Goal: Download file/media

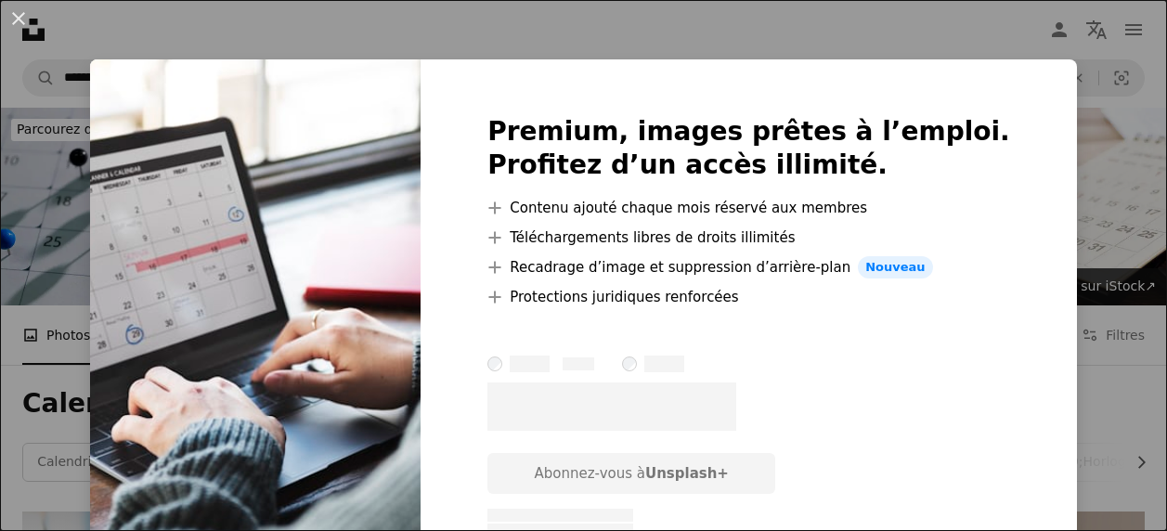
scroll to position [356, 0]
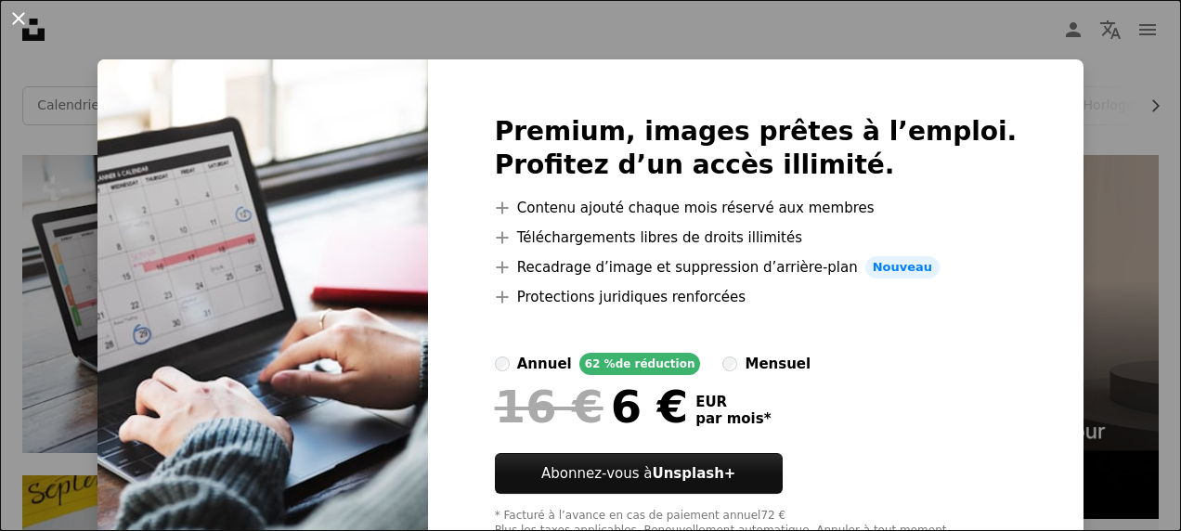
click at [19, 15] on button "An X shape" at bounding box center [18, 18] width 22 height 22
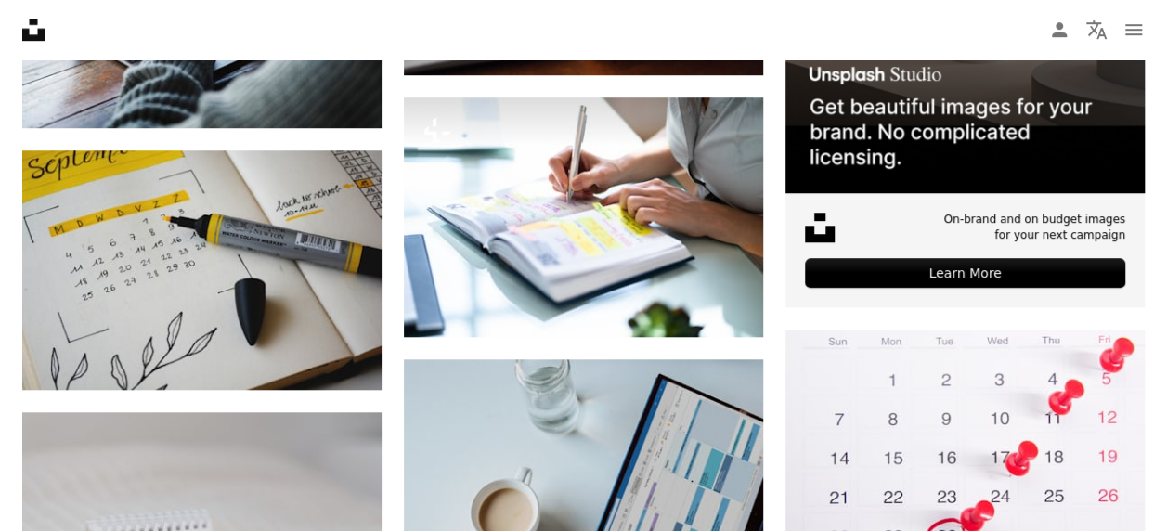
scroll to position [691, 0]
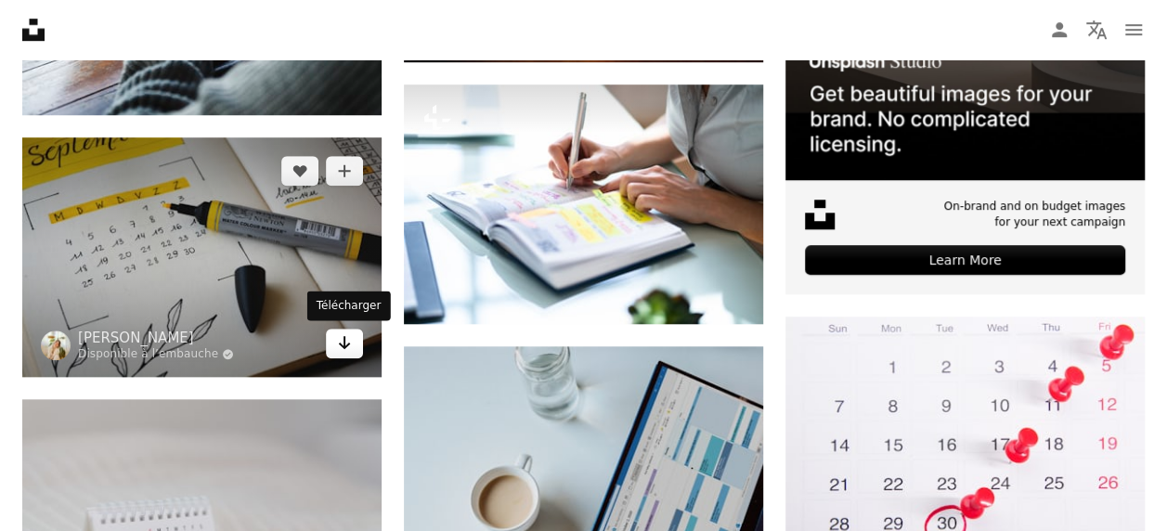
click at [343, 342] on icon "Télécharger" at bounding box center [345, 342] width 12 height 13
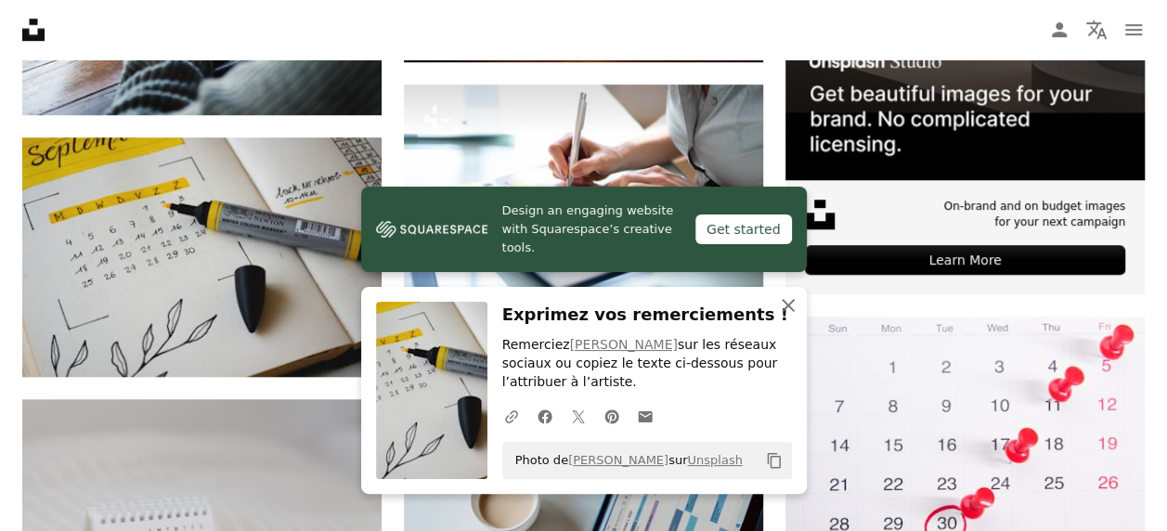
click at [783, 306] on icon "An X shape" at bounding box center [788, 305] width 22 height 22
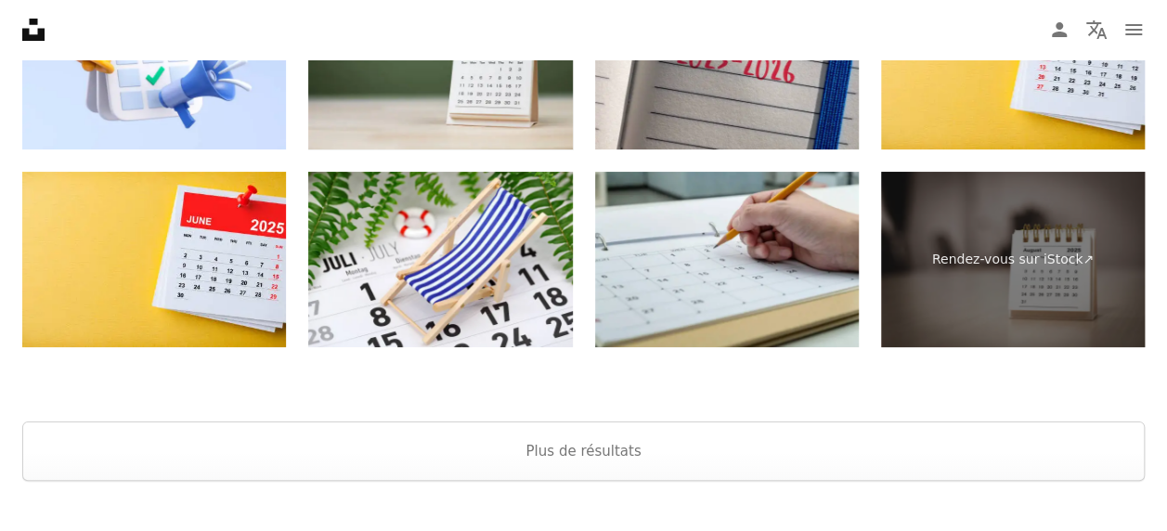
scroll to position [3618, 0]
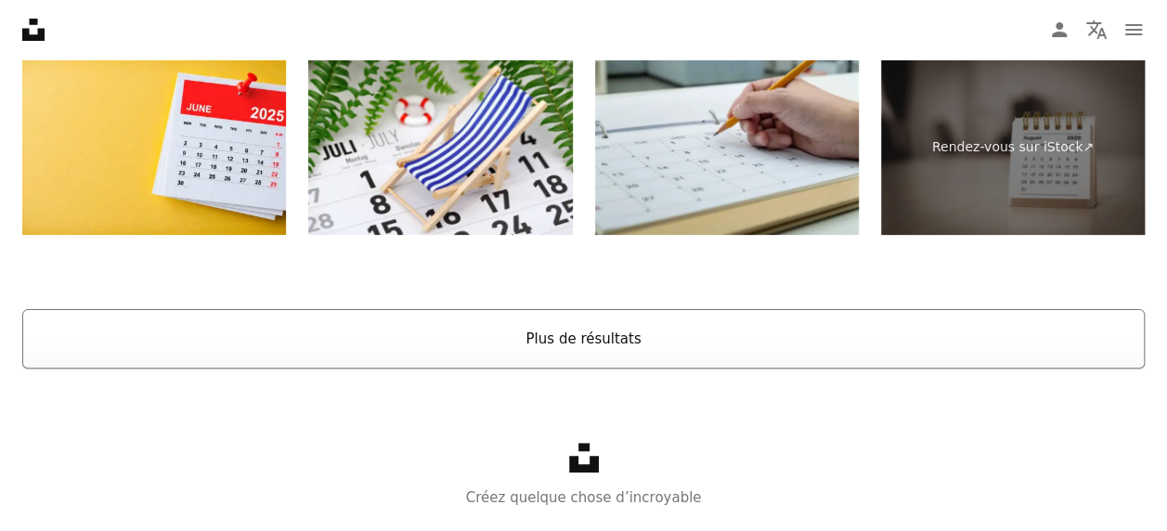
click at [597, 340] on button "Plus de résultats" at bounding box center [583, 338] width 1122 height 59
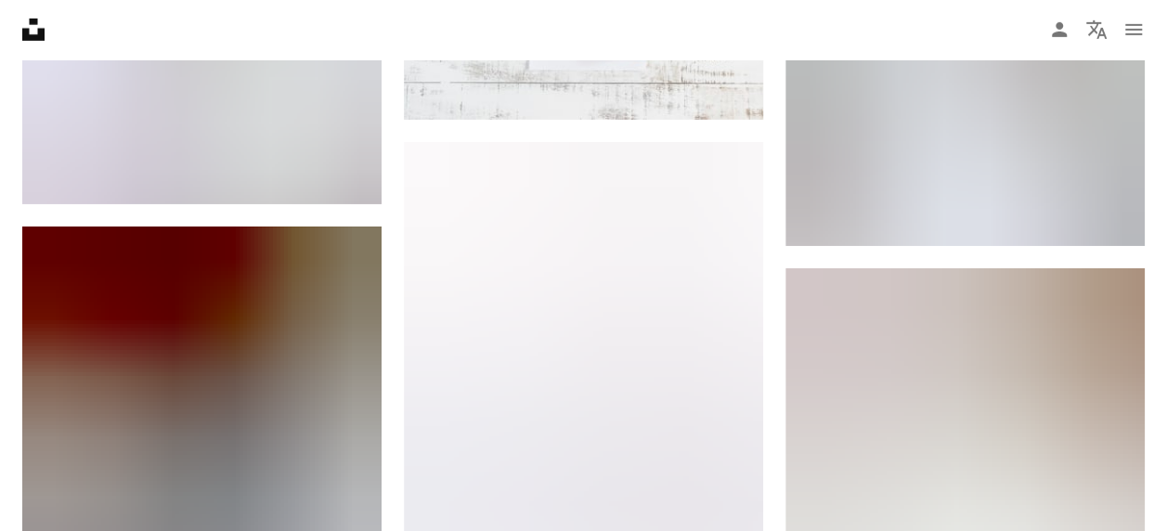
scroll to position [9704, 0]
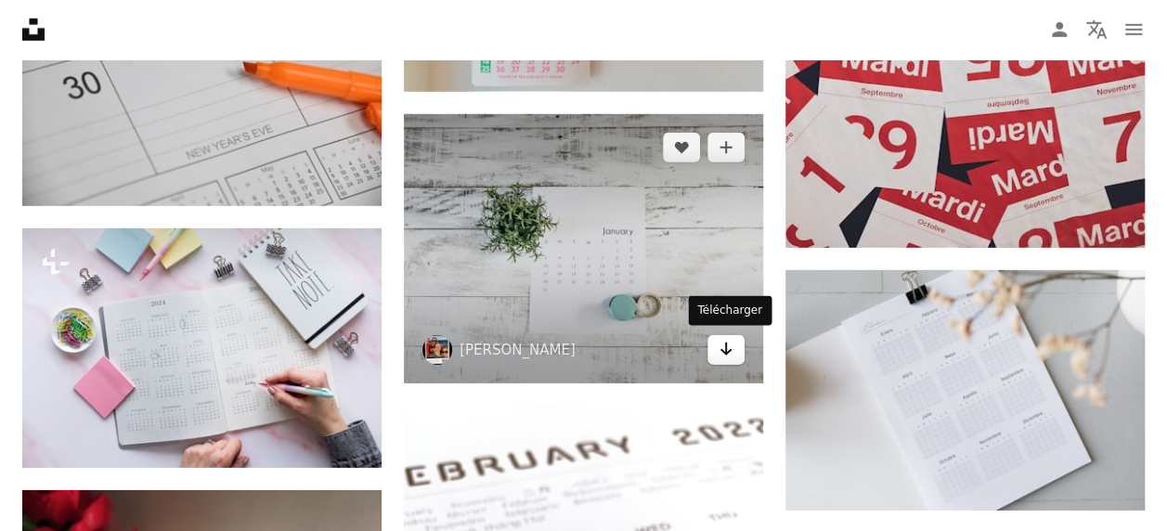
click at [724, 357] on link "Arrow pointing down" at bounding box center [725, 350] width 37 height 30
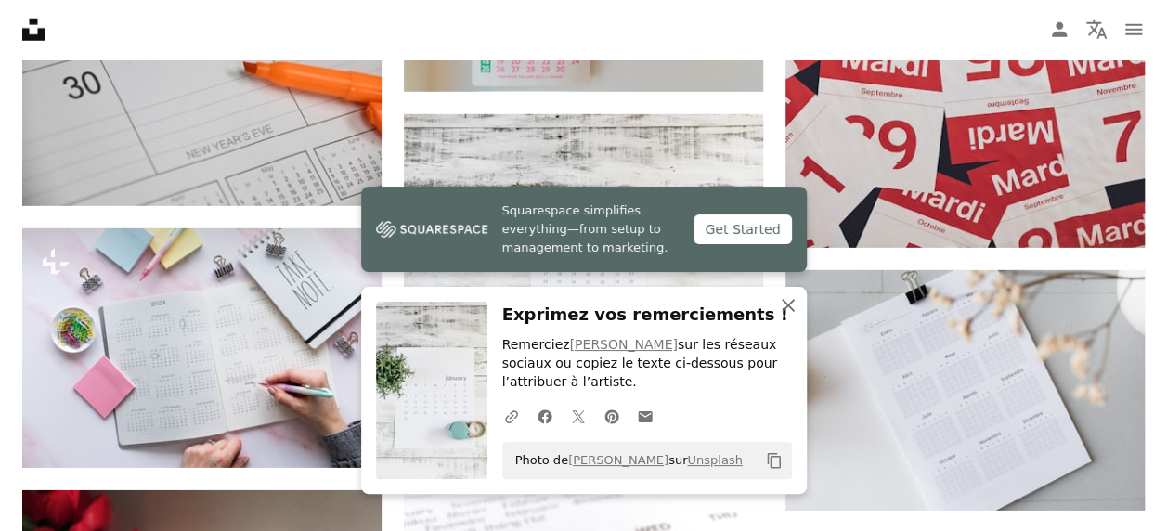
click at [788, 302] on icon "An X shape" at bounding box center [788, 305] width 22 height 22
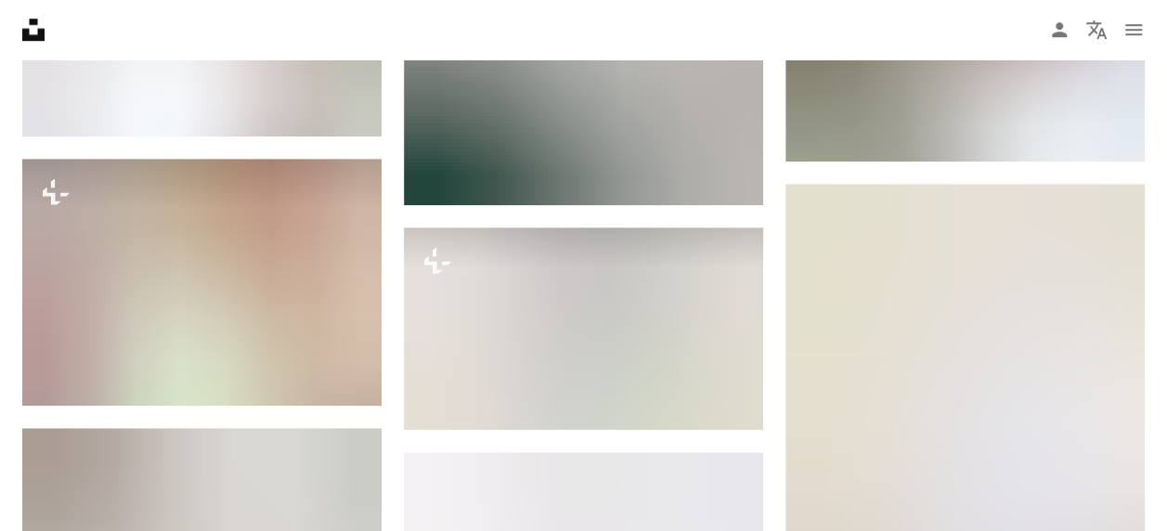
scroll to position [0, 0]
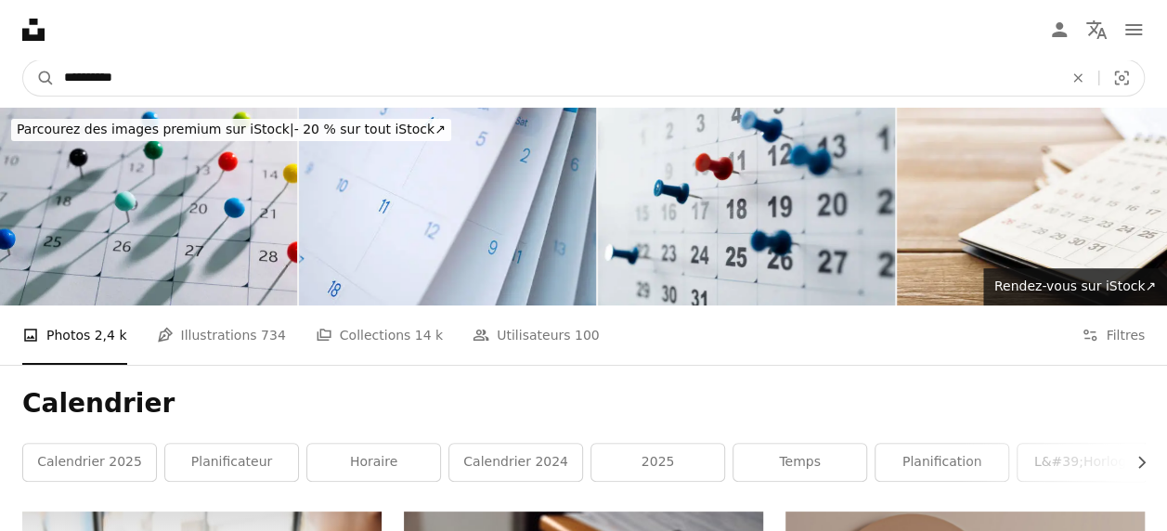
click at [327, 74] on input "**********" at bounding box center [556, 77] width 1002 height 35
type input "**********"
click at [23, 60] on button "A magnifying glass" at bounding box center [39, 77] width 32 height 35
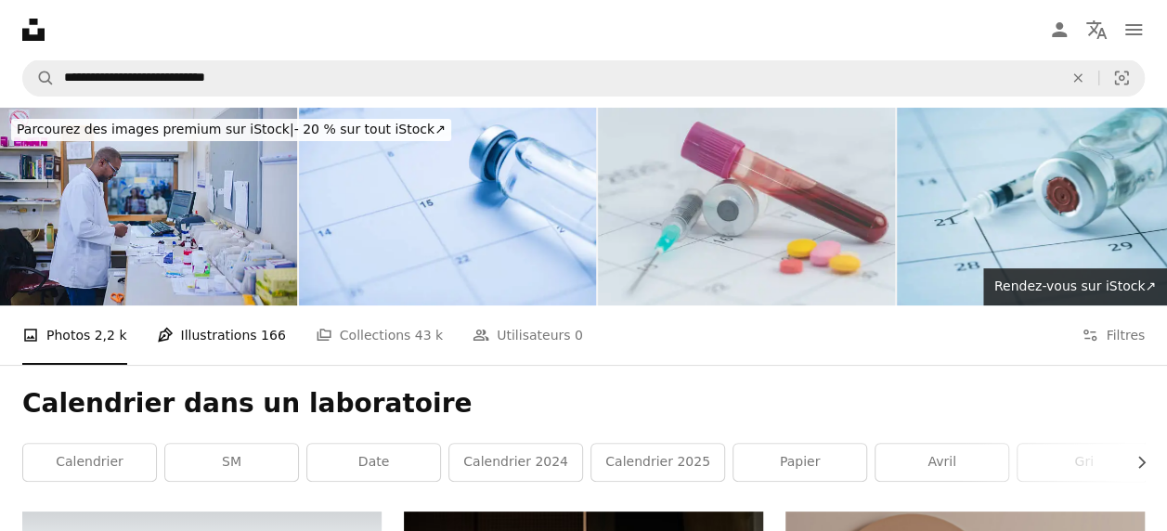
click at [221, 334] on link "Pen Tool Illustrations 166" at bounding box center [221, 334] width 129 height 59
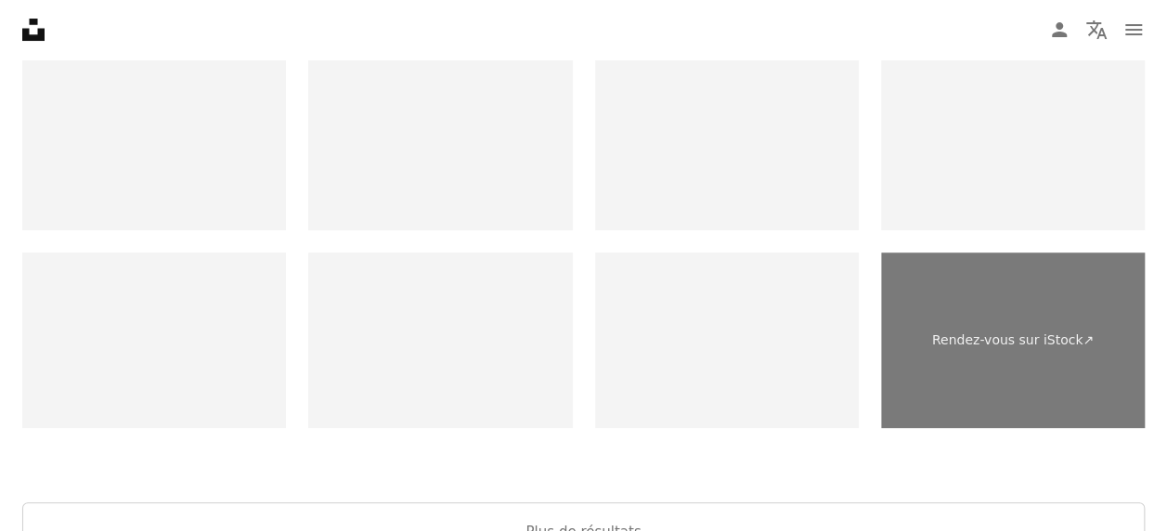
scroll to position [3788, 0]
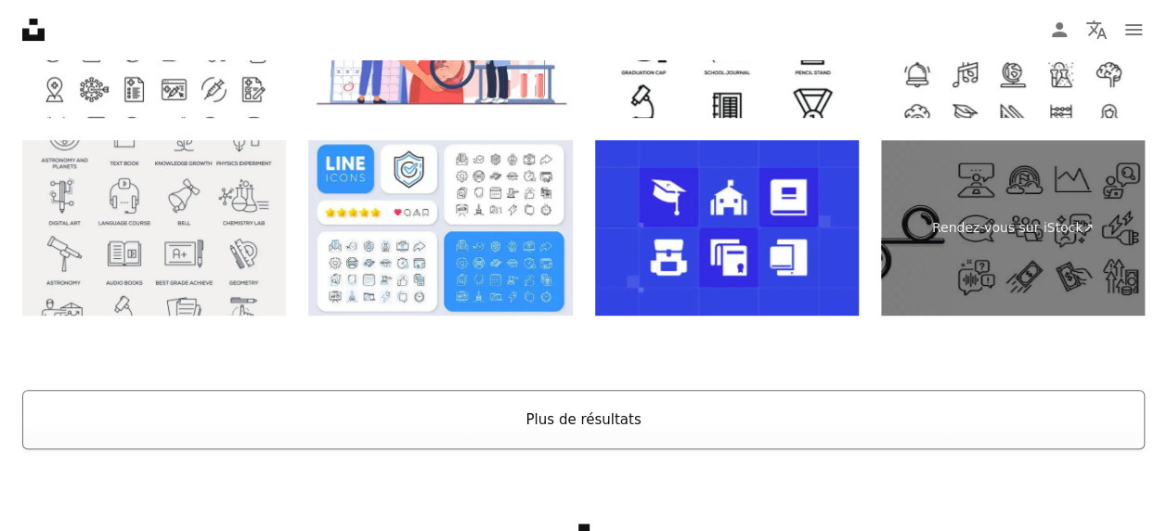
click at [606, 417] on button "Plus de résultats" at bounding box center [583, 419] width 1122 height 59
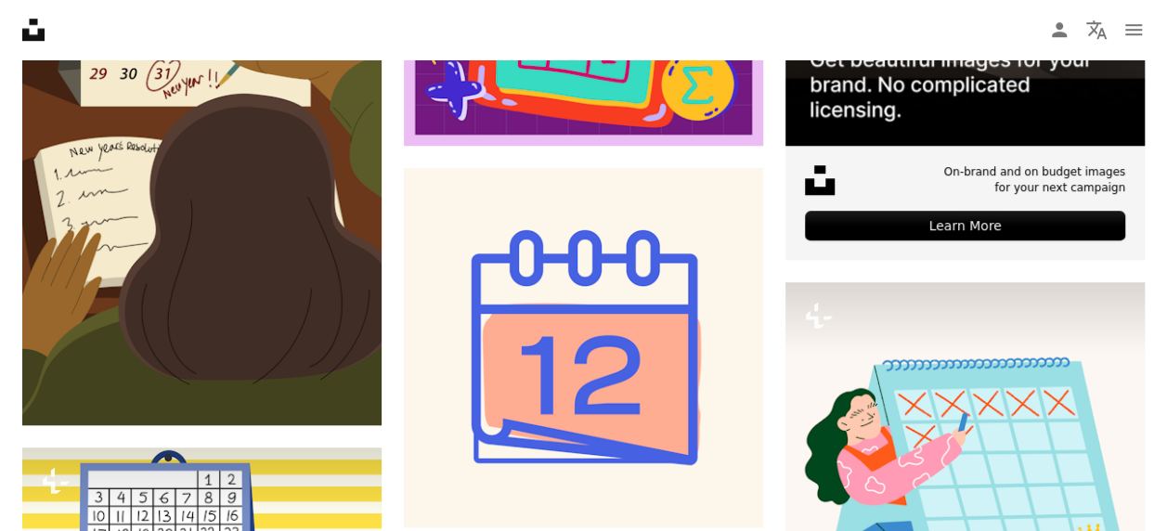
scroll to position [0, 0]
